Goal: Find specific page/section: Find specific page/section

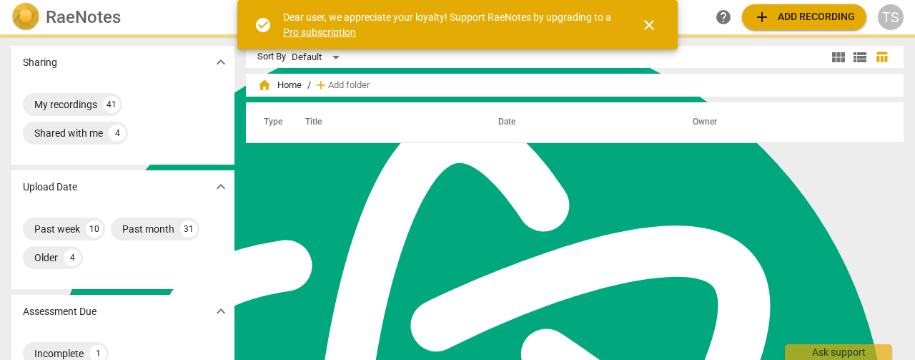
scroll to position [619, 0]
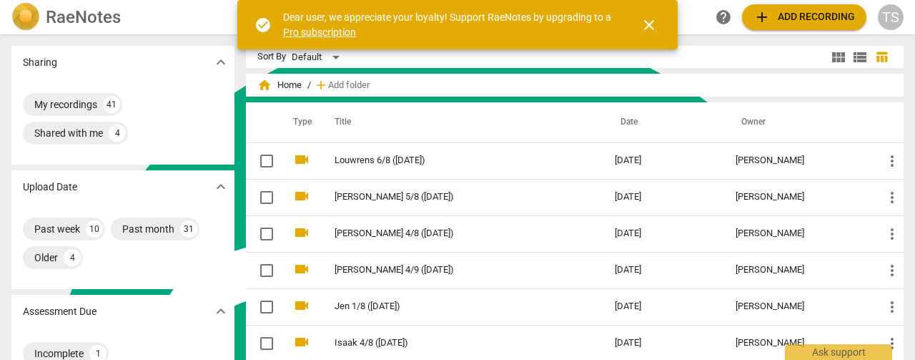
click at [652, 24] on span "close" at bounding box center [648, 24] width 17 height 17
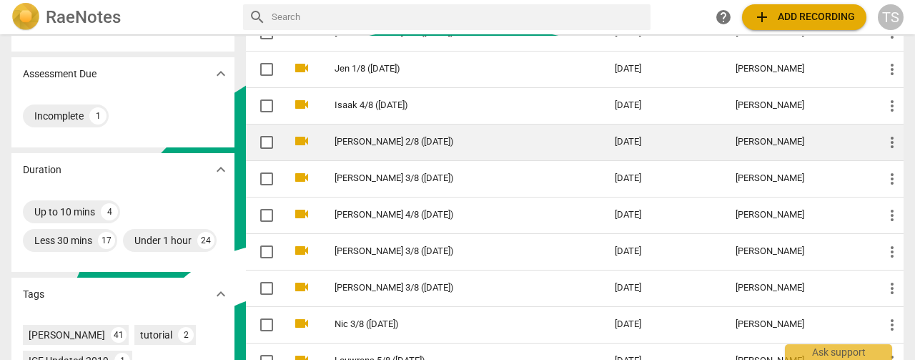
scroll to position [286, 0]
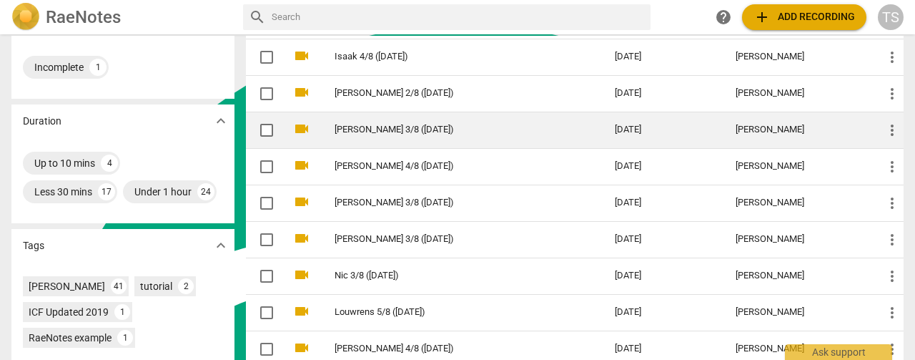
click at [395, 143] on td "[PERSON_NAME] 3/8 ([DATE])" at bounding box center [460, 130] width 286 height 36
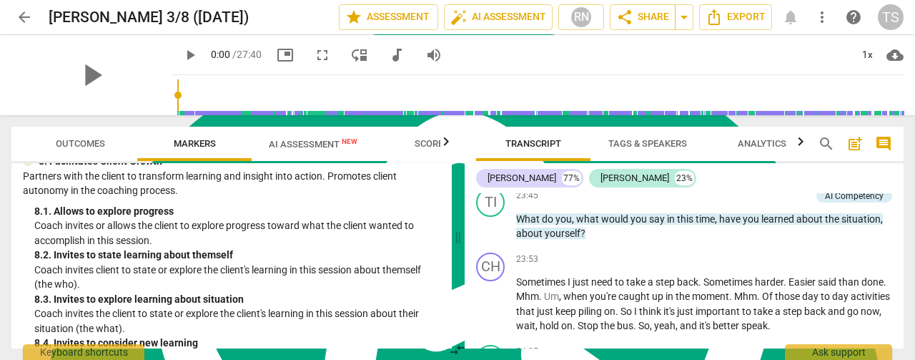
scroll to position [1564, 0]
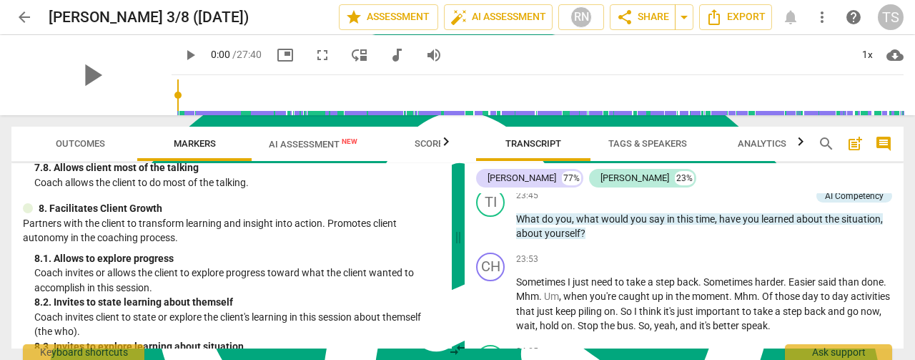
click at [290, 137] on span "AI Assessment New" at bounding box center [313, 143] width 123 height 21
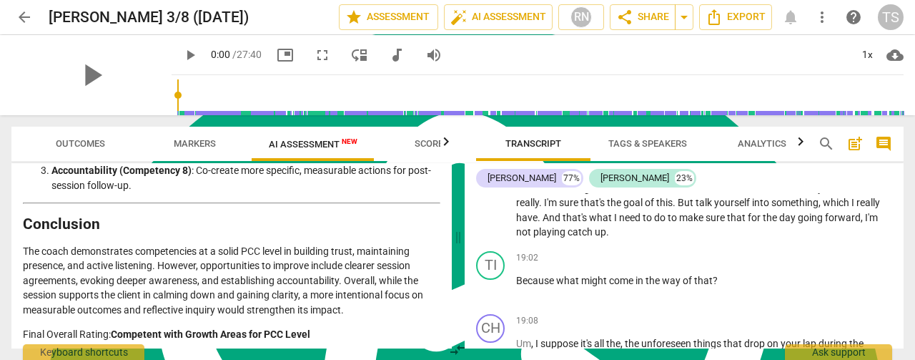
scroll to position [5653, 0]
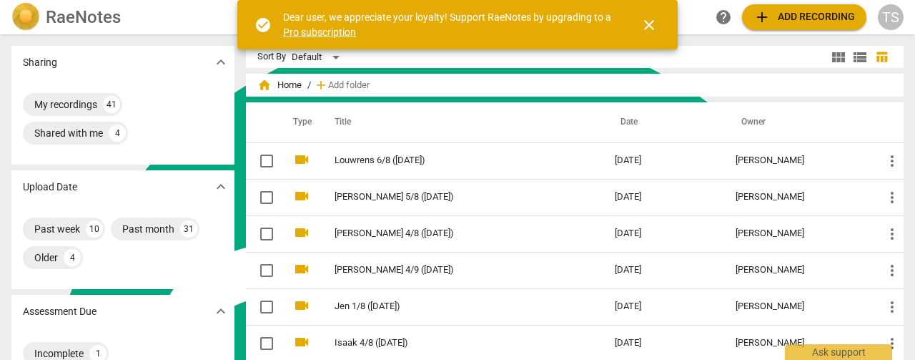
scroll to position [619, 0]
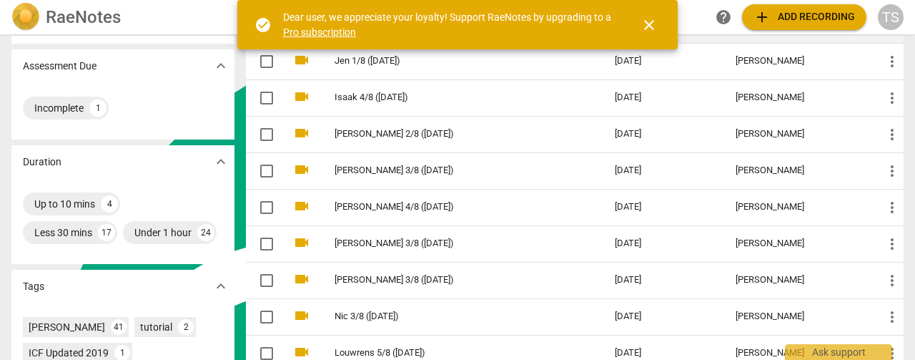
scroll to position [214, 0]
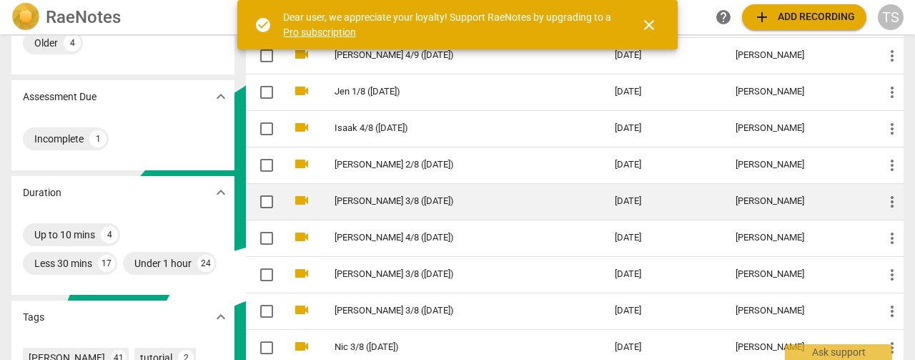
click at [380, 207] on td "[PERSON_NAME] 3/8 ([DATE])" at bounding box center [460, 201] width 286 height 36
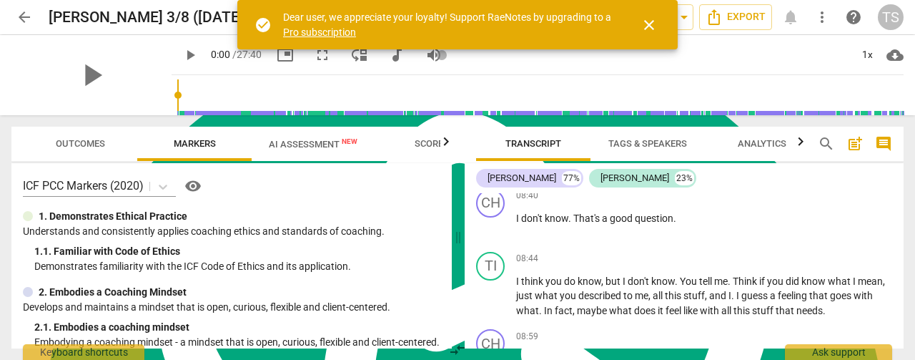
scroll to position [3145, 0]
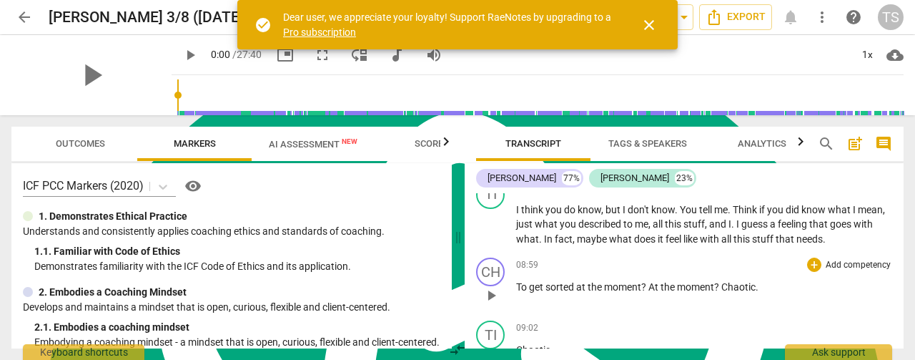
drag, startPoint x: 772, startPoint y: 253, endPoint x: 790, endPoint y: 263, distance: 20.5
click at [790, 279] on p "To get sorted at the moment ? At the moment ? Chaotic ." at bounding box center [704, 286] width 376 height 15
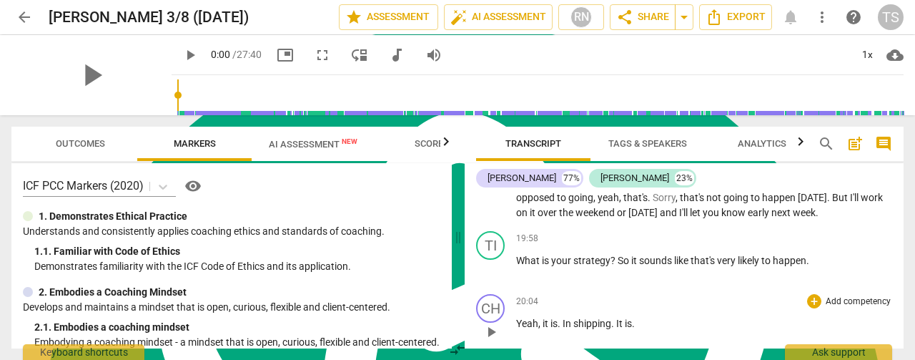
scroll to position [6433, 0]
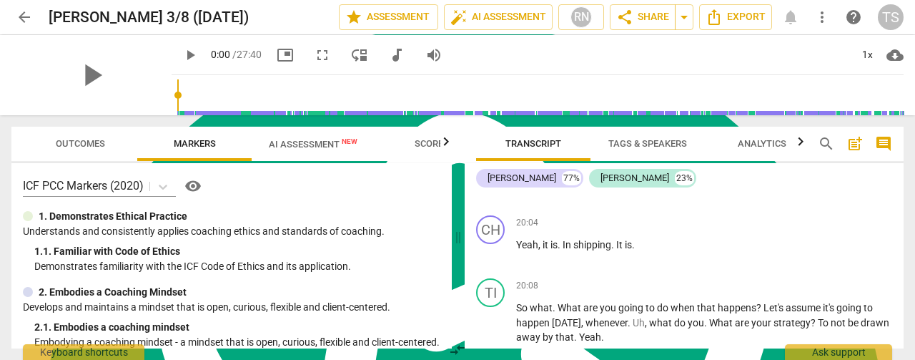
click at [24, 17] on span "arrow_back" at bounding box center [24, 17] width 17 height 17
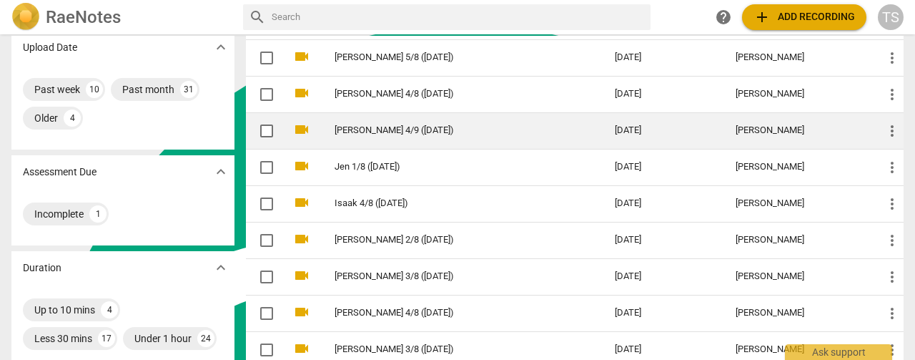
scroll to position [214, 0]
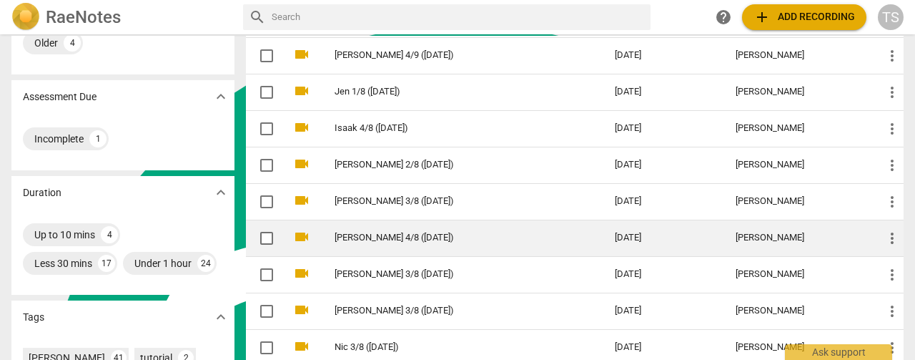
click at [486, 244] on td "[PERSON_NAME] 4/8 ([DATE])" at bounding box center [460, 237] width 286 height 36
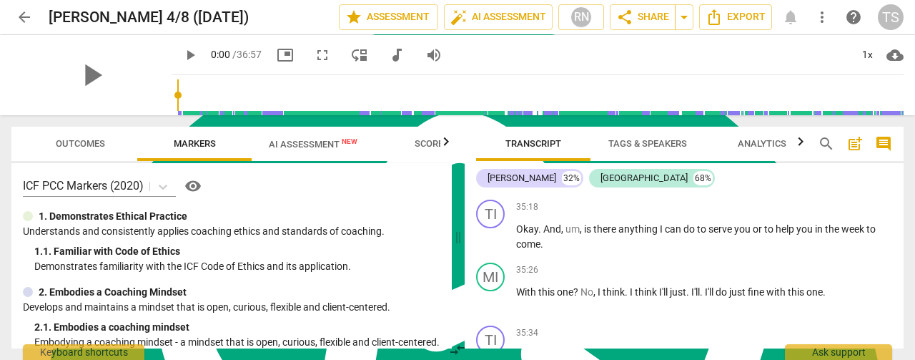
scroll to position [10310, 0]
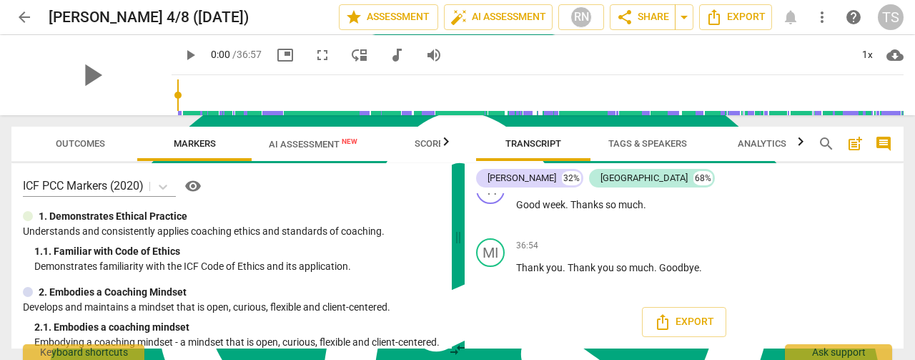
click at [16, 19] on span "arrow_back" at bounding box center [24, 17] width 17 height 17
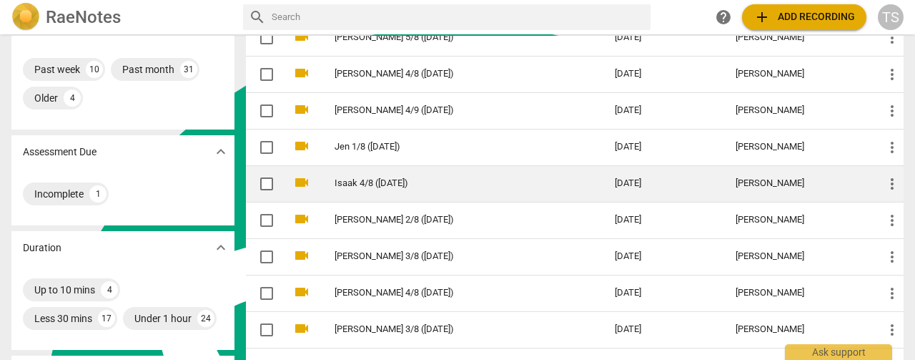
scroll to position [143, 0]
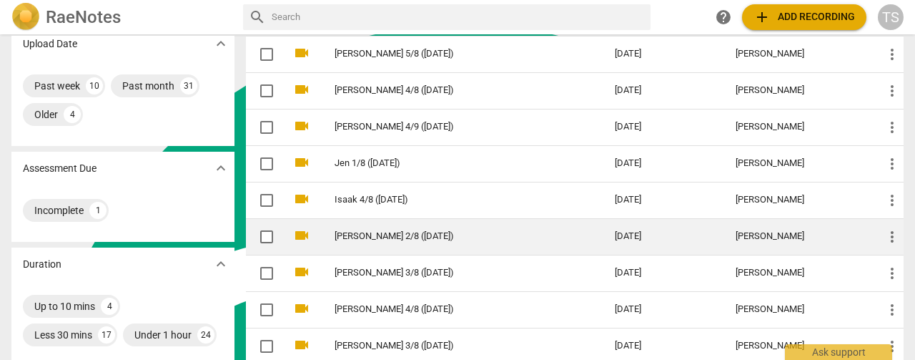
click at [363, 225] on td "[PERSON_NAME] 2/8 ([DATE])" at bounding box center [460, 236] width 286 height 36
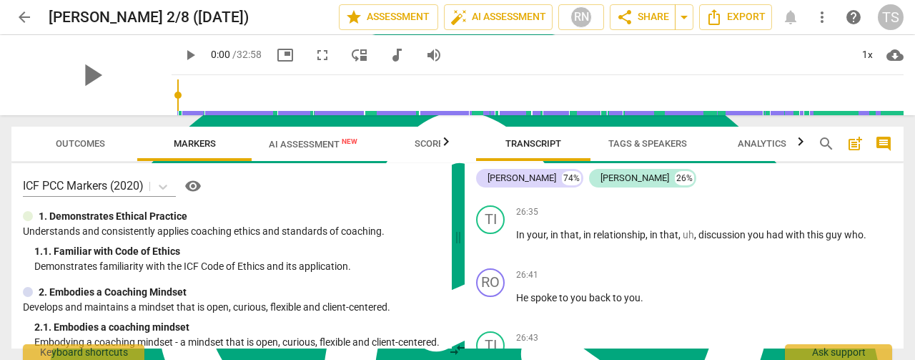
scroll to position [5718, 0]
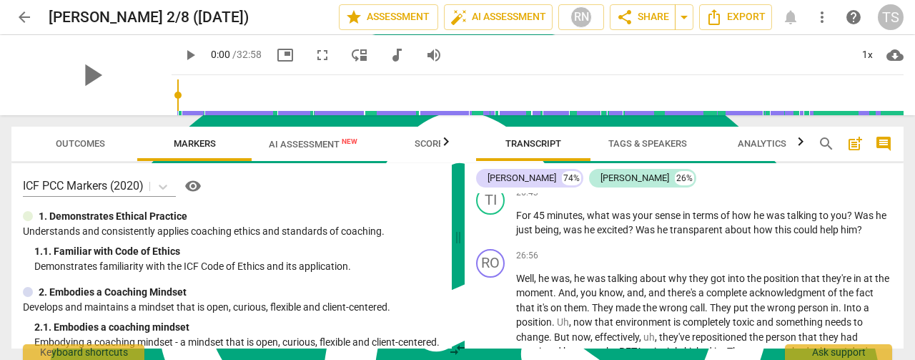
click at [312, 144] on span "AI Assessment New" at bounding box center [313, 144] width 89 height 11
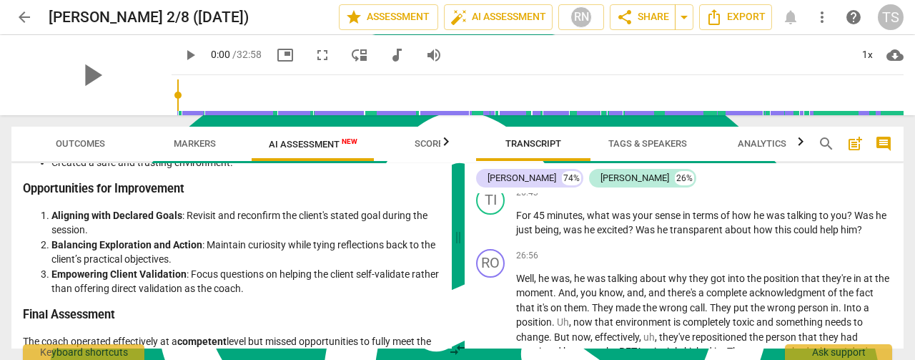
scroll to position [2553, 0]
